Goal: Transaction & Acquisition: Obtain resource

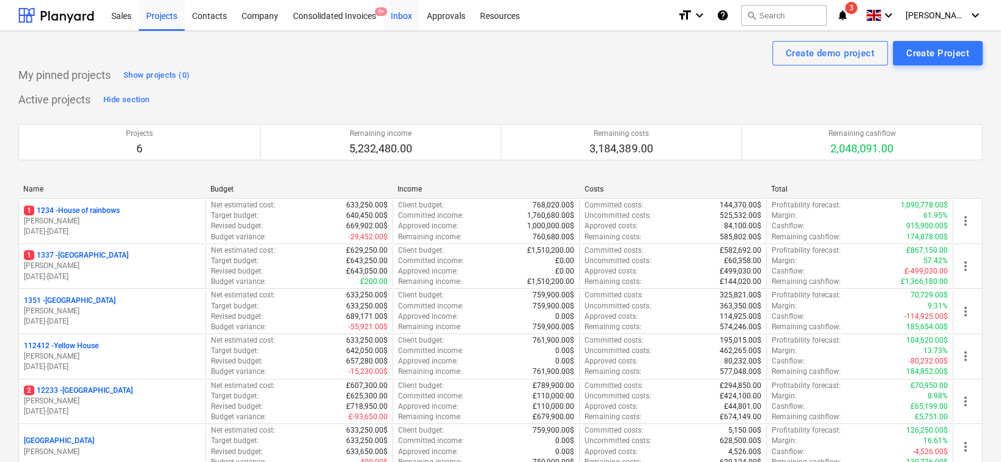
click at [409, 15] on div "Inbox" at bounding box center [402, 14] width 36 height 31
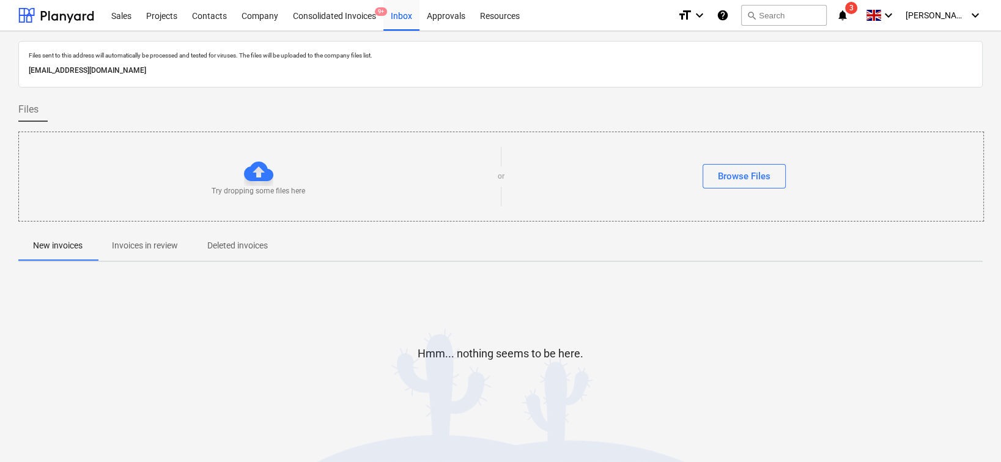
drag, startPoint x: 272, startPoint y: 74, endPoint x: 27, endPoint y: 68, distance: 245.4
click at [27, 68] on div "d9fc5b60-f29c-4562-a621-e09f363c2245@companies.planyard.com" at bounding box center [500, 71] width 949 height 18
click at [100, 73] on p "d9fc5b60-f29c-4562-a621-e09f363c2245@companies.planyard.com" at bounding box center [501, 70] width 944 height 13
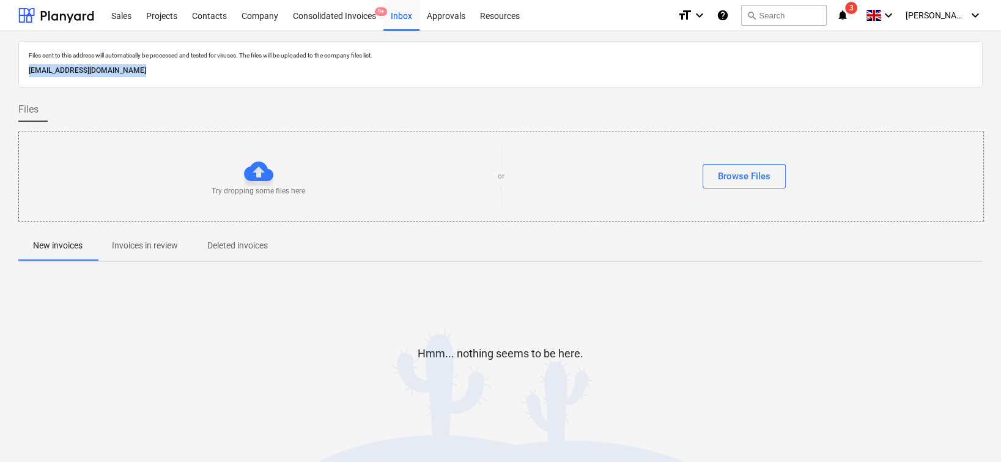
click at [100, 73] on p "d9fc5b60-f29c-4562-a621-e09f363c2245@companies.planyard.com" at bounding box center [501, 70] width 944 height 13
click at [127, 70] on p "d9fc5b60-f29c-4562-a621-e09f363c2245@companies.planyard.com" at bounding box center [501, 70] width 944 height 13
click at [135, 72] on p "d9fc5b60-f29c-4562-a621-e09f363c2245@companies.planyard.com" at bounding box center [501, 70] width 944 height 13
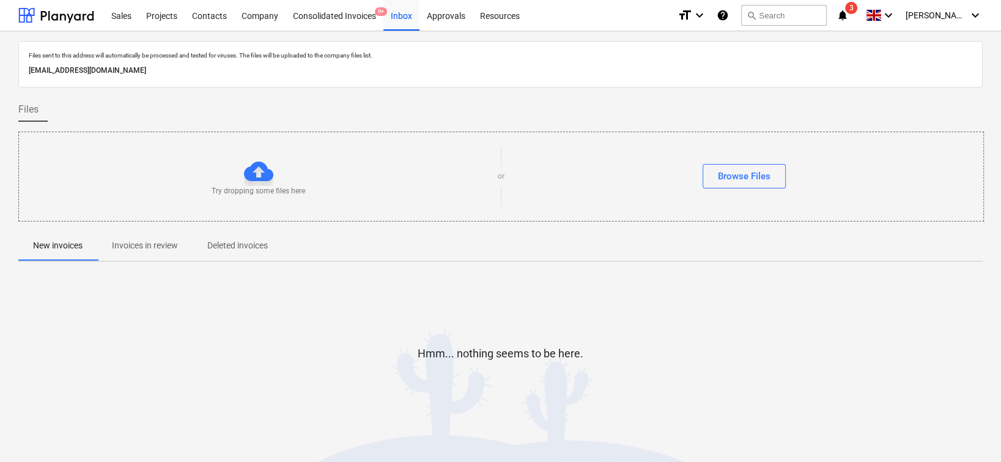
click at [160, 75] on p "d9fc5b60-f29c-4562-a621-e09f363c2245@companies.planyard.com" at bounding box center [501, 70] width 944 height 13
drag, startPoint x: 165, startPoint y: 67, endPoint x: 31, endPoint y: 64, distance: 134.6
click at [31, 64] on p "d9fc5b60-f29c-4562-a621-e09f363c2245@companies.planyard.com" at bounding box center [501, 70] width 944 height 13
click at [167, 29] on div "Projects" at bounding box center [162, 14] width 46 height 31
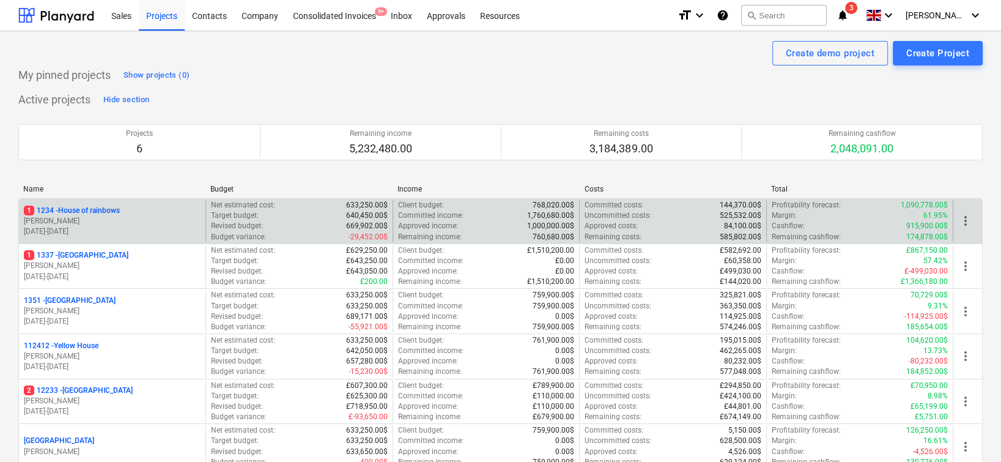
click at [147, 214] on div "1 1234 - House of rainbows" at bounding box center [112, 211] width 177 height 10
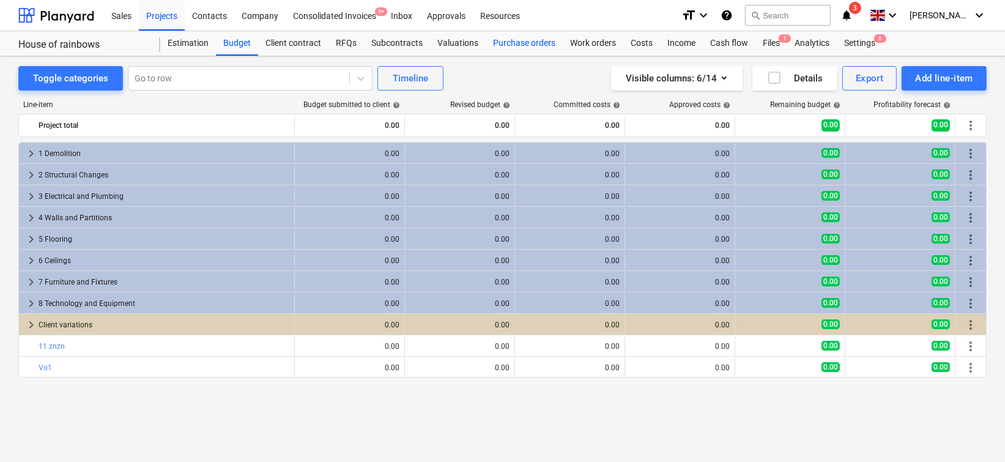
click at [515, 42] on div "Purchase orders" at bounding box center [524, 43] width 77 height 24
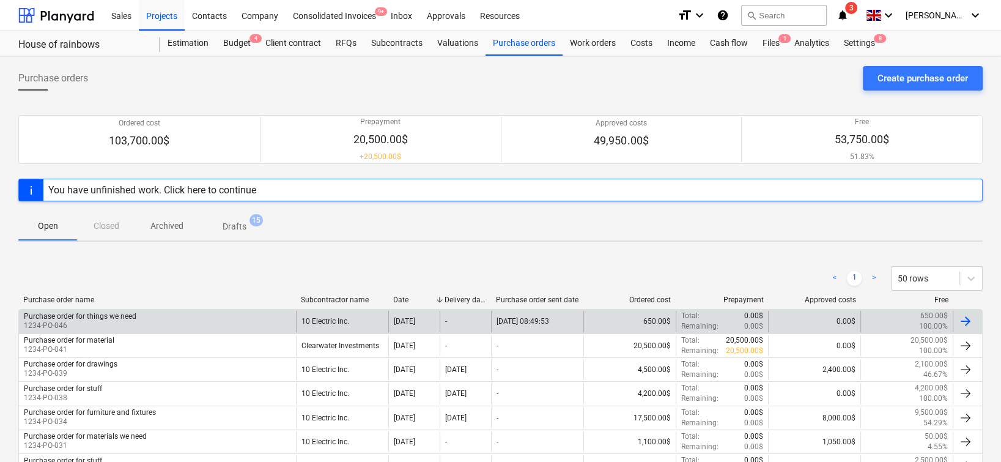
click at [240, 316] on div "Purchase order for things we need 1234-PO-046" at bounding box center [157, 321] width 277 height 21
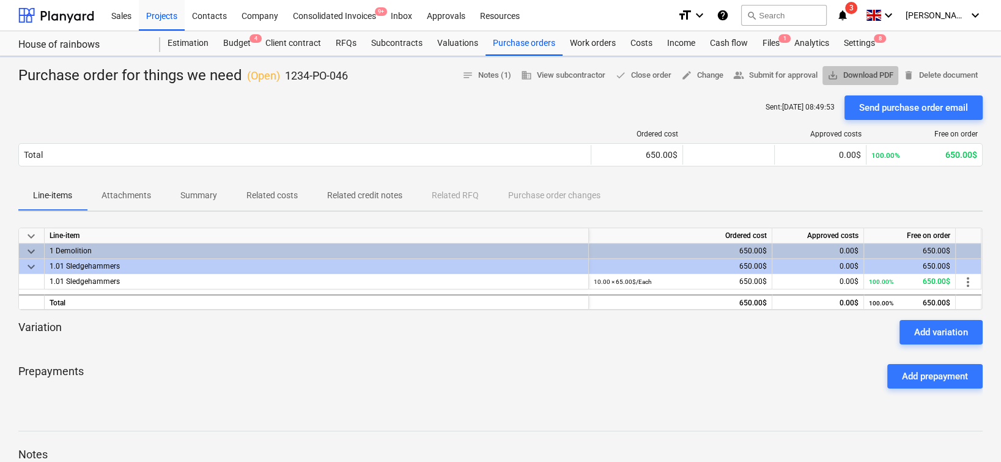
click at [868, 78] on span "save_alt Download PDF" at bounding box center [861, 76] width 66 height 14
click at [394, 19] on div "Inbox" at bounding box center [402, 14] width 36 height 31
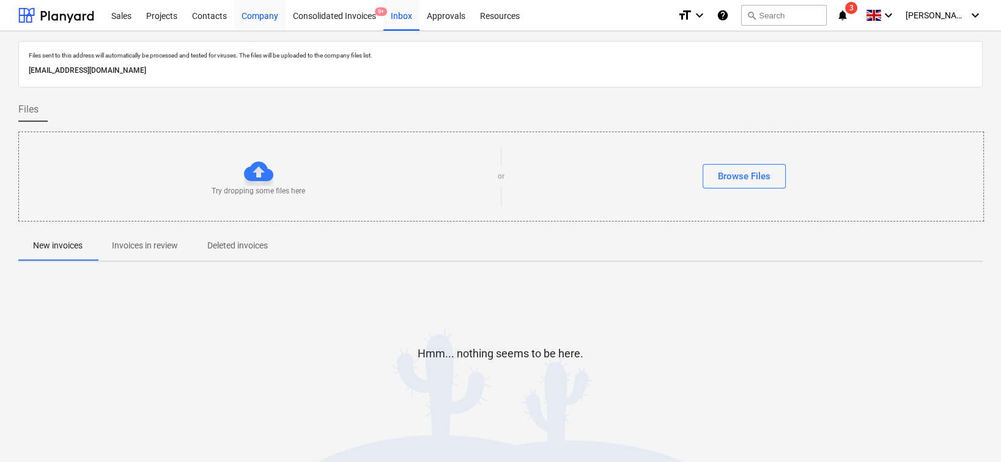
click at [257, 20] on div "Company" at bounding box center [259, 14] width 51 height 31
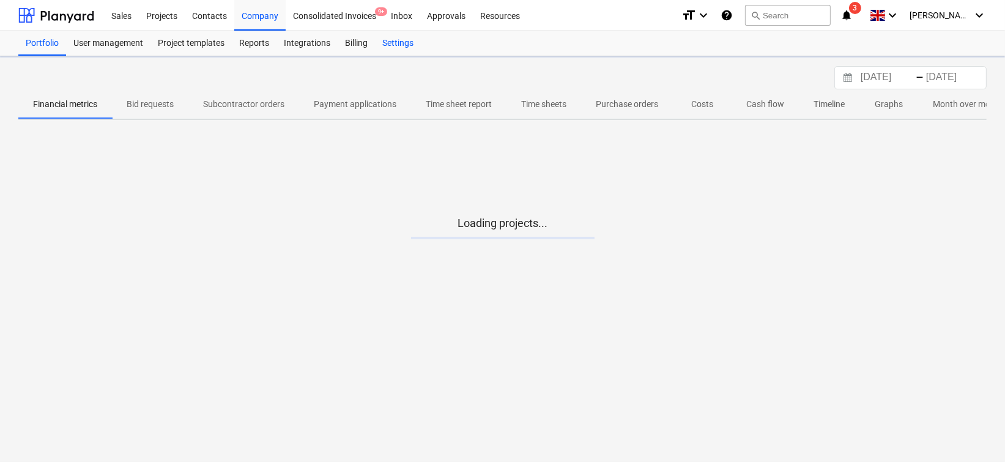
click at [398, 44] on div "Settings" at bounding box center [398, 43] width 46 height 24
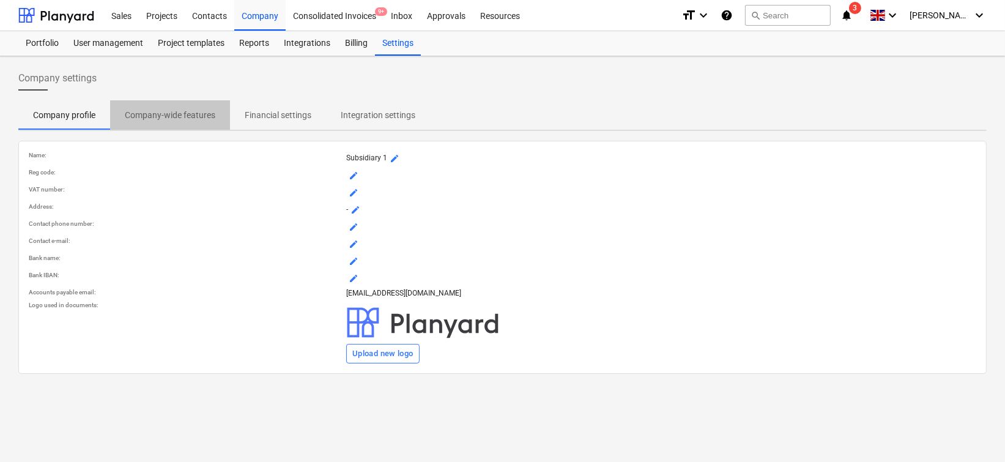
click at [201, 119] on p "Company-wide features" at bounding box center [170, 115] width 91 height 13
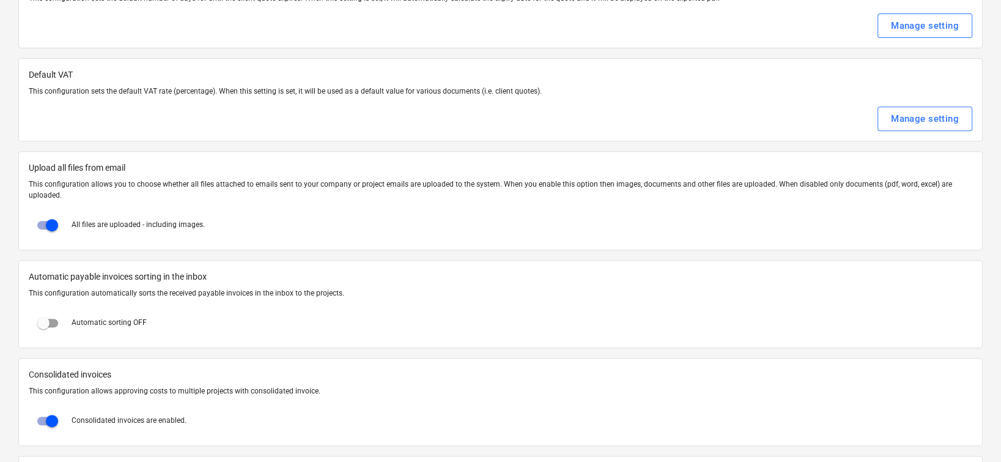
scroll to position [554, 0]
click at [58, 313] on span at bounding box center [48, 321] width 38 height 29
click at [57, 311] on input "checkbox" at bounding box center [43, 321] width 29 height 29
checkbox input "true"
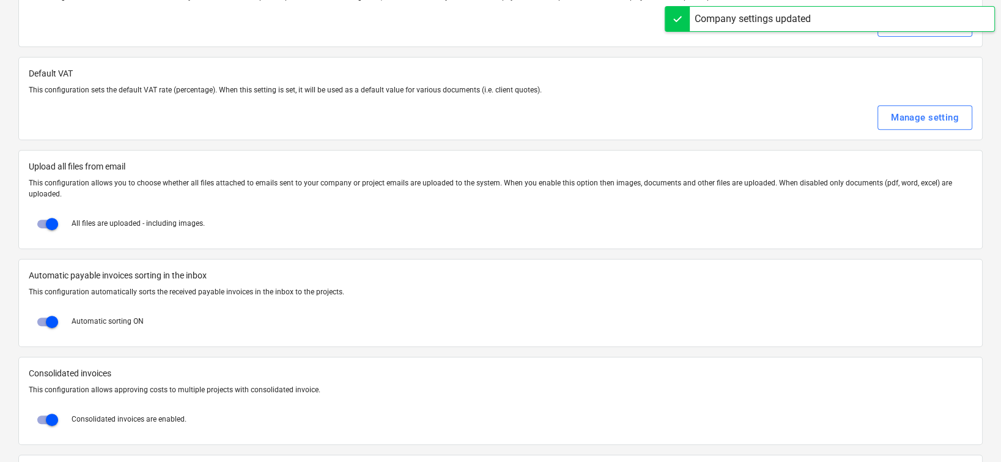
scroll to position [0, 0]
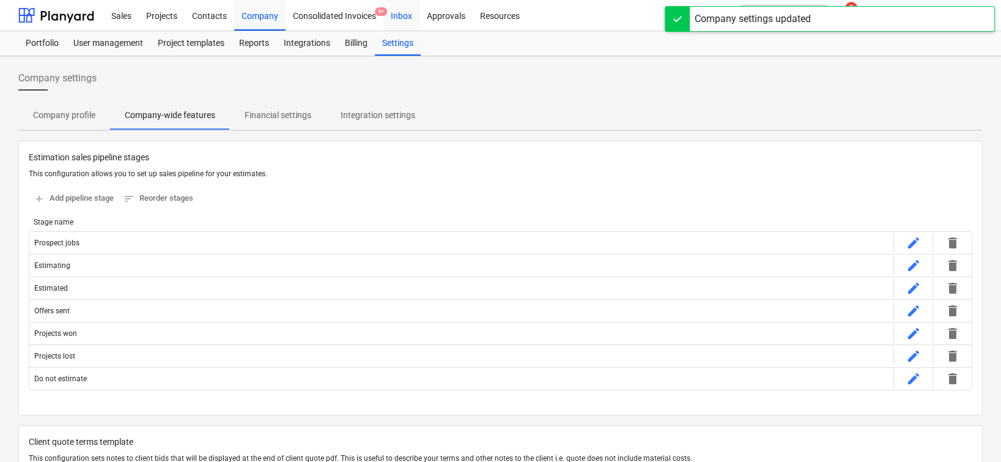
click at [409, 23] on div "Inbox" at bounding box center [402, 14] width 36 height 31
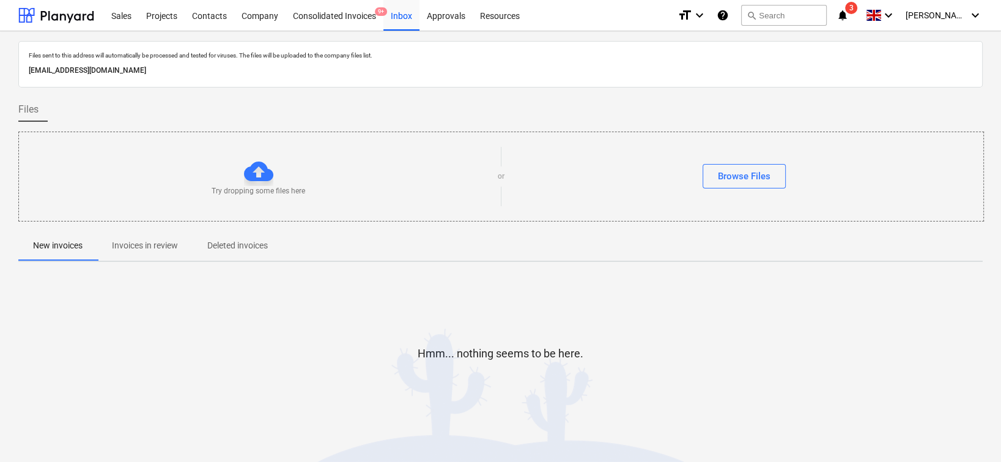
click at [209, 68] on p "d9fc5b60-f29c-4562-a621-e09f363c2245@companies.planyard.com" at bounding box center [501, 70] width 944 height 13
click at [157, 250] on p "Invoices in review" at bounding box center [165, 245] width 66 height 13
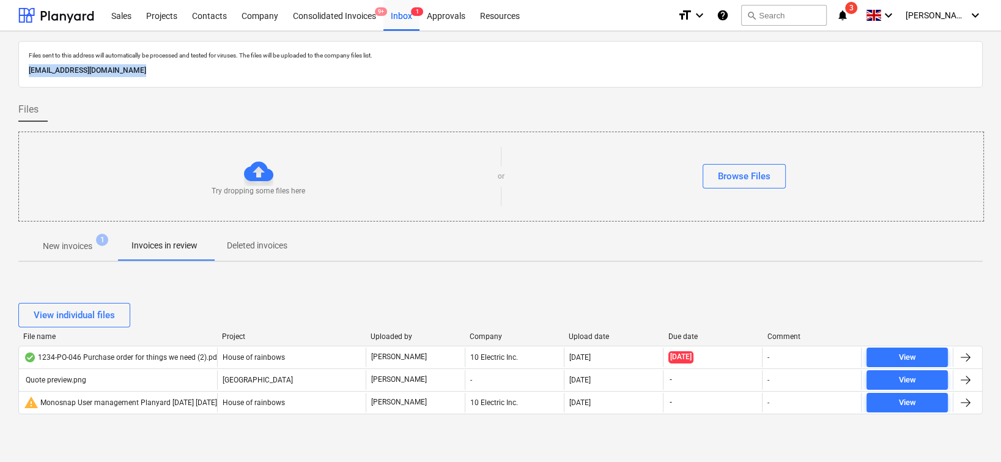
scroll to position [12, 0]
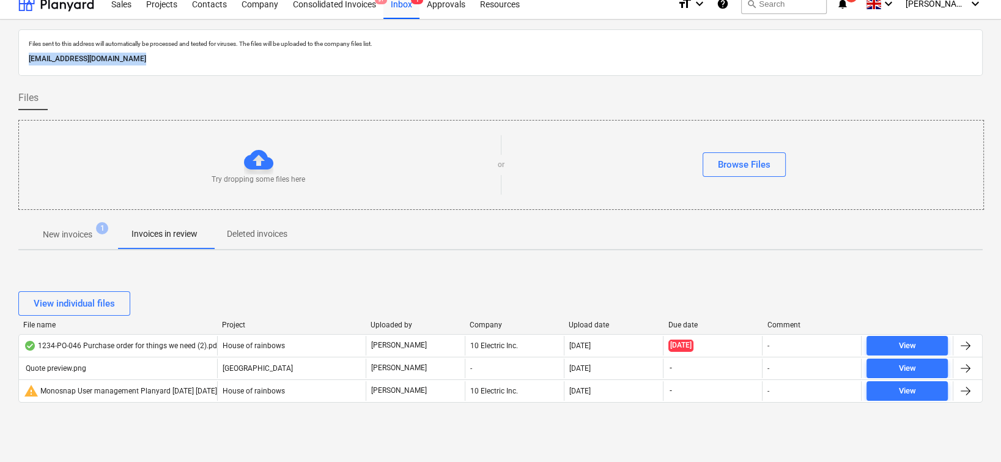
click at [121, 67] on div "d9fc5b60-f29c-4562-a621-e09f363c2245@companies.planyard.com" at bounding box center [500, 59] width 949 height 18
click at [124, 60] on p "d9fc5b60-f29c-4562-a621-e09f363c2245@companies.planyard.com" at bounding box center [501, 59] width 944 height 13
copy p "d9fc5b60-f29c-4562-a621-e09f363c2245@companies.planyard.com"
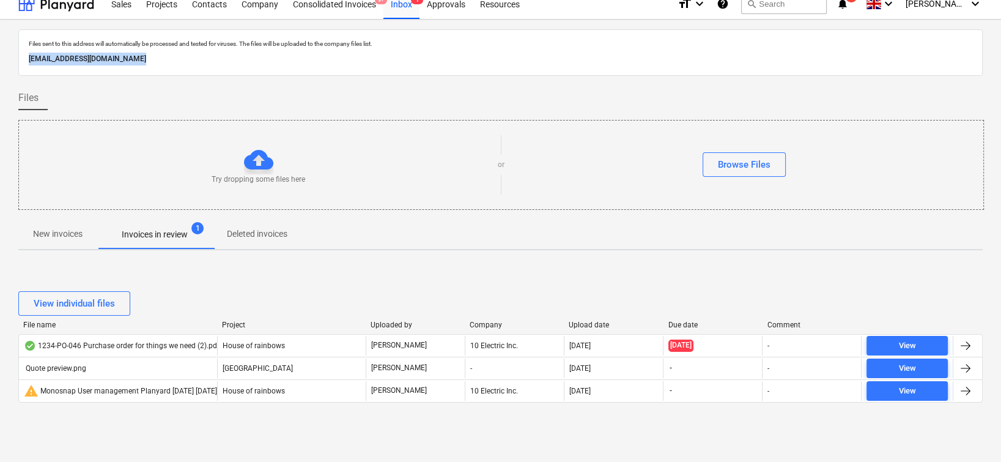
click at [65, 240] on span "New invoices" at bounding box center [57, 234] width 79 height 20
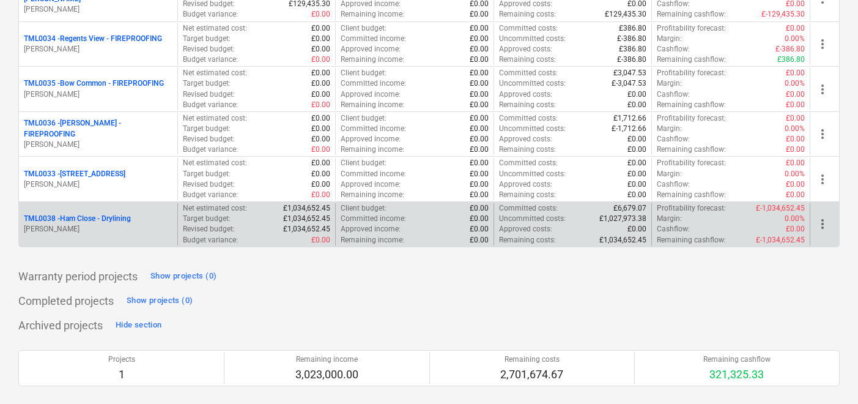
scroll to position [1331, 0]
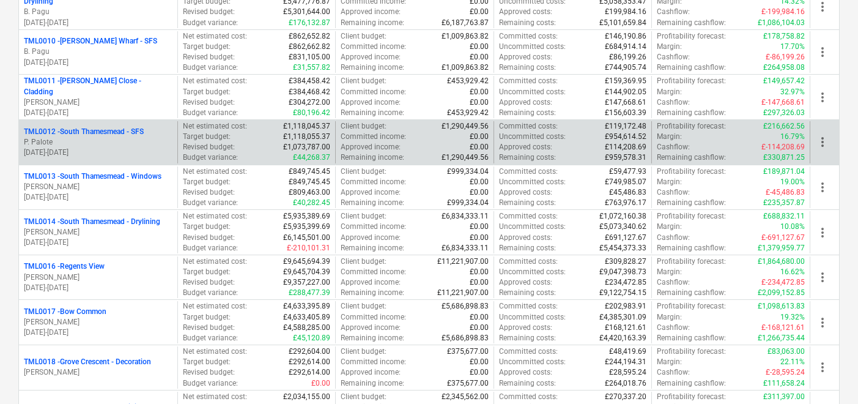
scroll to position [319, 0]
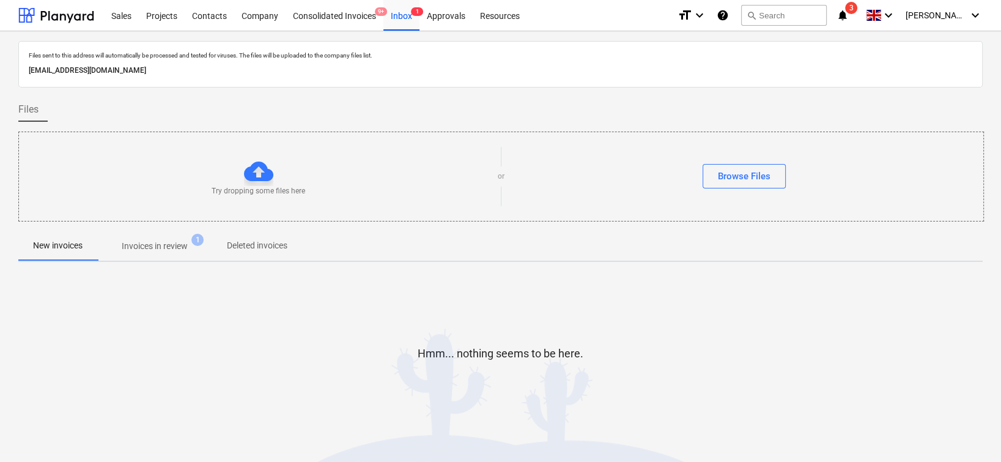
click at [122, 70] on p "[EMAIL_ADDRESS][DOMAIN_NAME]" at bounding box center [501, 70] width 944 height 13
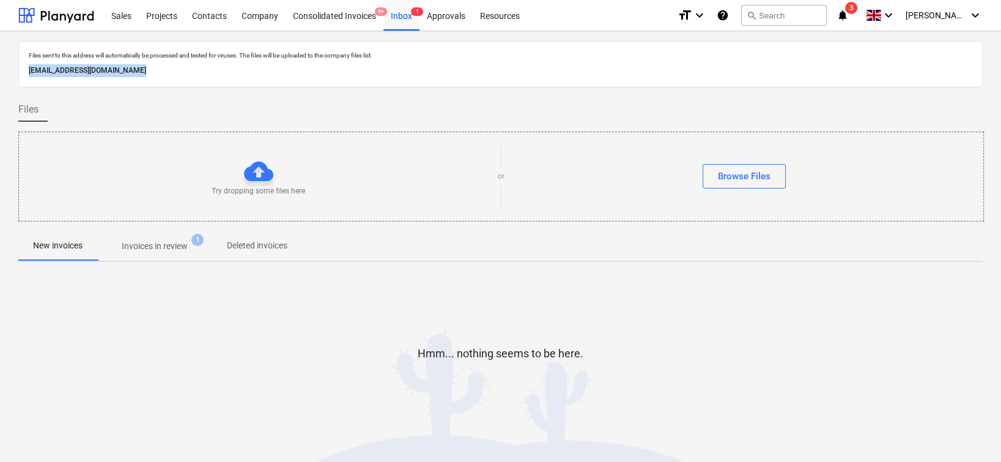
click at [122, 70] on p "[EMAIL_ADDRESS][DOMAIN_NAME]" at bounding box center [501, 70] width 944 height 13
click at [122, 70] on p "d9fc5b60-f29c-4562-a621-e09f363c2245@companies.planyard.com" at bounding box center [501, 70] width 944 height 13
click at [150, 108] on div "Files" at bounding box center [500, 109] width 965 height 24
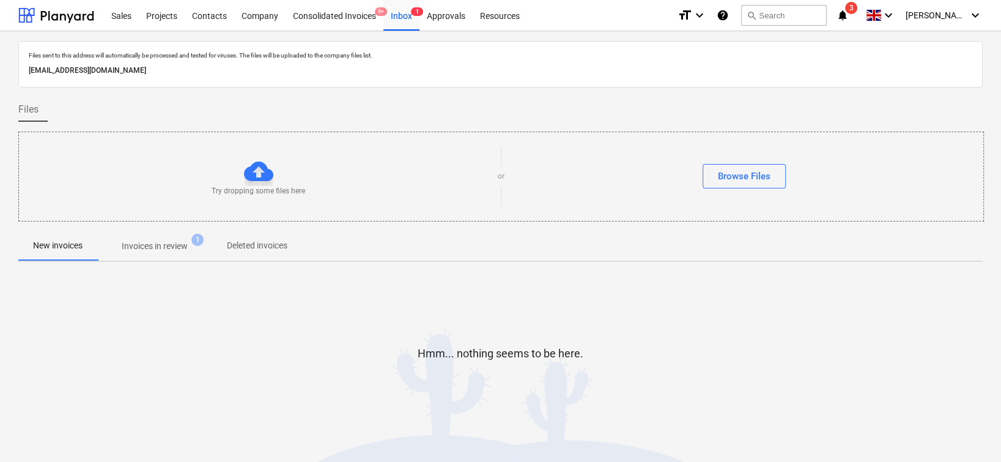
click at [141, 70] on p "d9fc5b60-f29c-4562-a621-e09f363c2245@companies.planyard.com" at bounding box center [501, 70] width 944 height 13
